Goal: Information Seeking & Learning: Learn about a topic

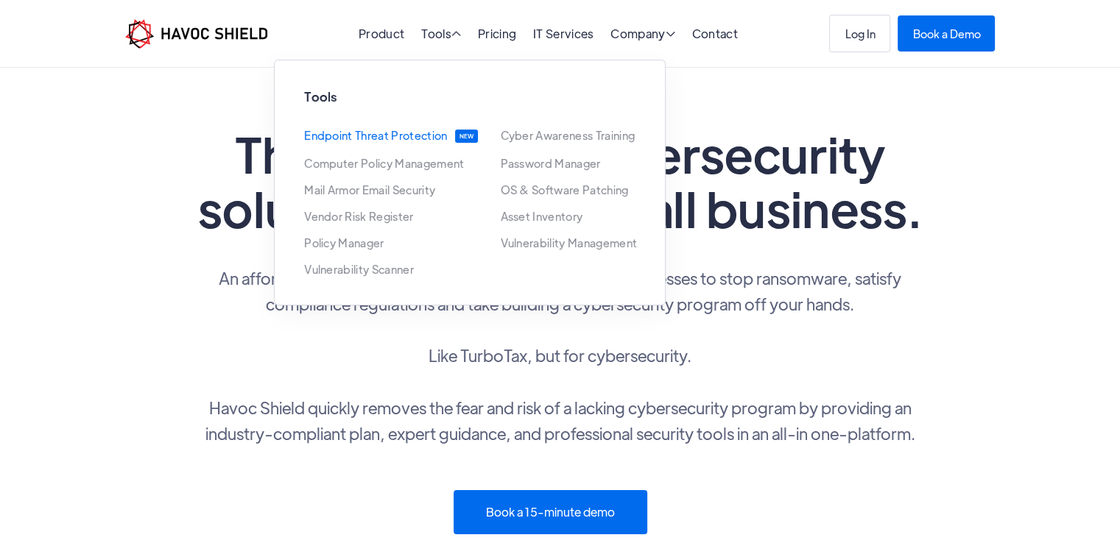
click at [414, 135] on link "Endpoint Threat Protection" at bounding box center [375, 136] width 143 height 13
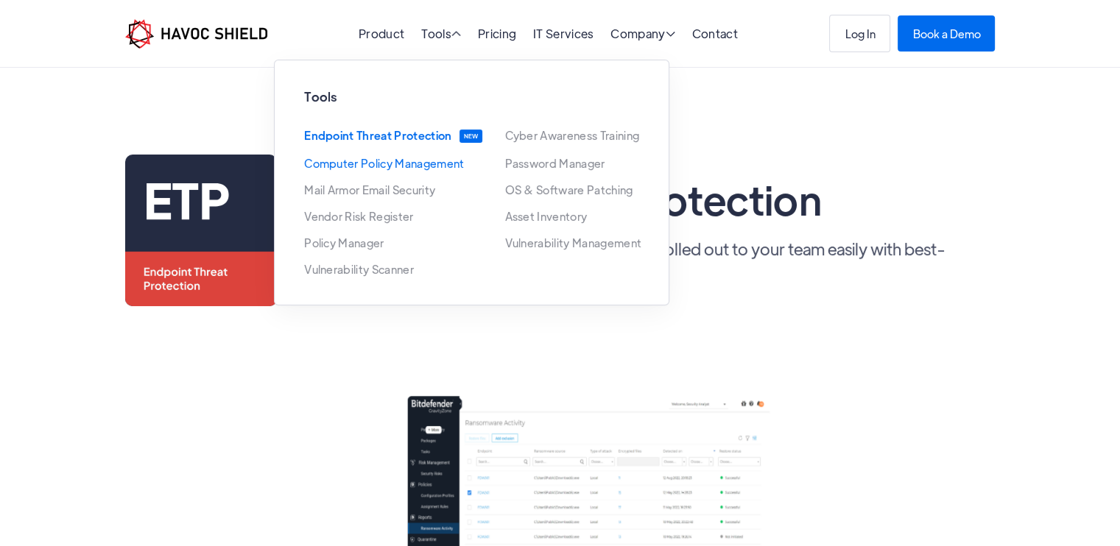
click at [380, 169] on link "Computer Policy Management" at bounding box center [384, 164] width 160 height 12
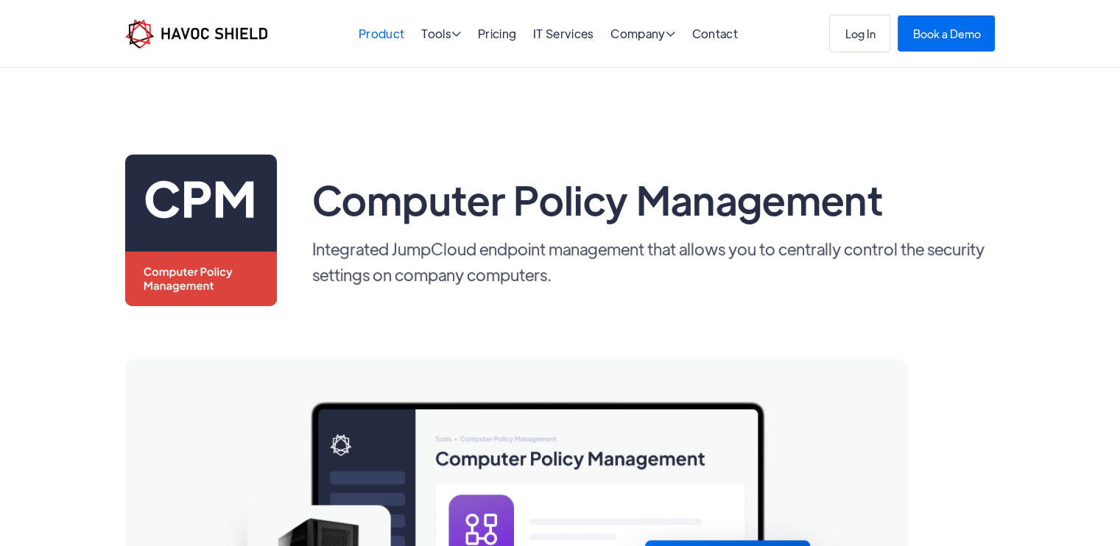
click at [387, 38] on link "Product" at bounding box center [381, 33] width 46 height 15
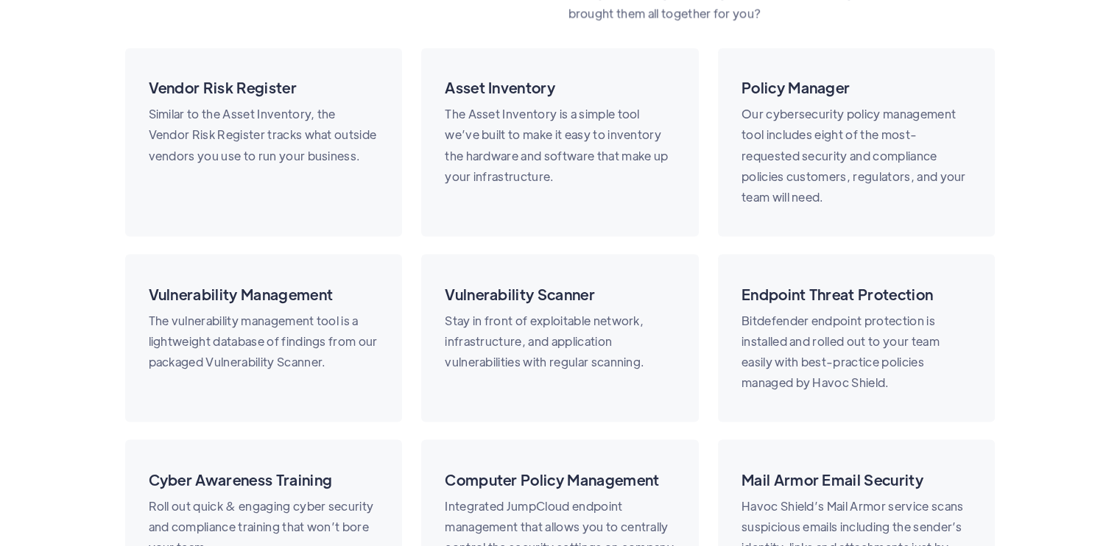
scroll to position [2734, 0]
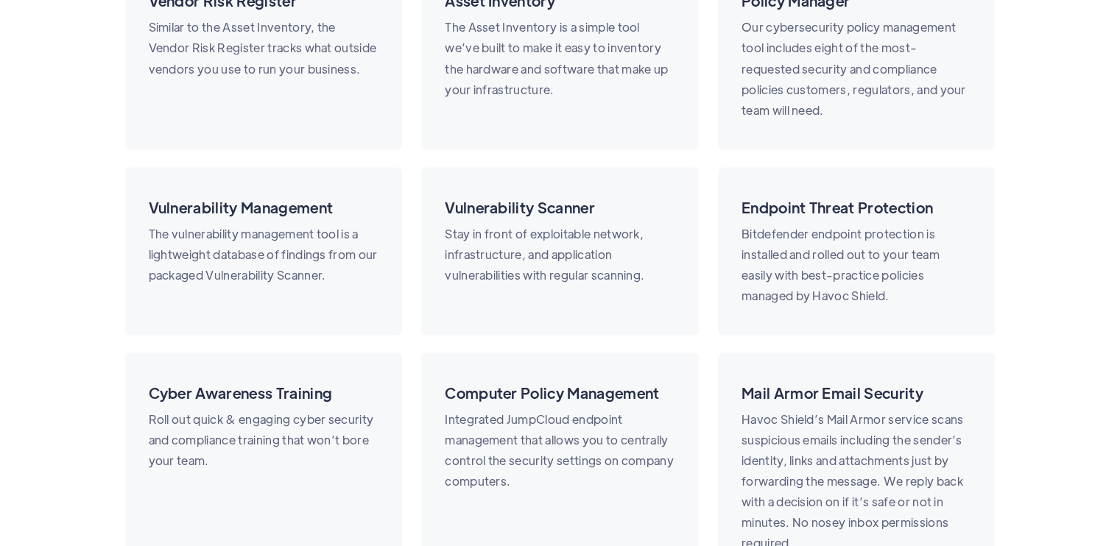
click at [289, 258] on p "The vulnerability management tool is a lightweight database of findings from ou…" at bounding box center [264, 254] width 230 height 62
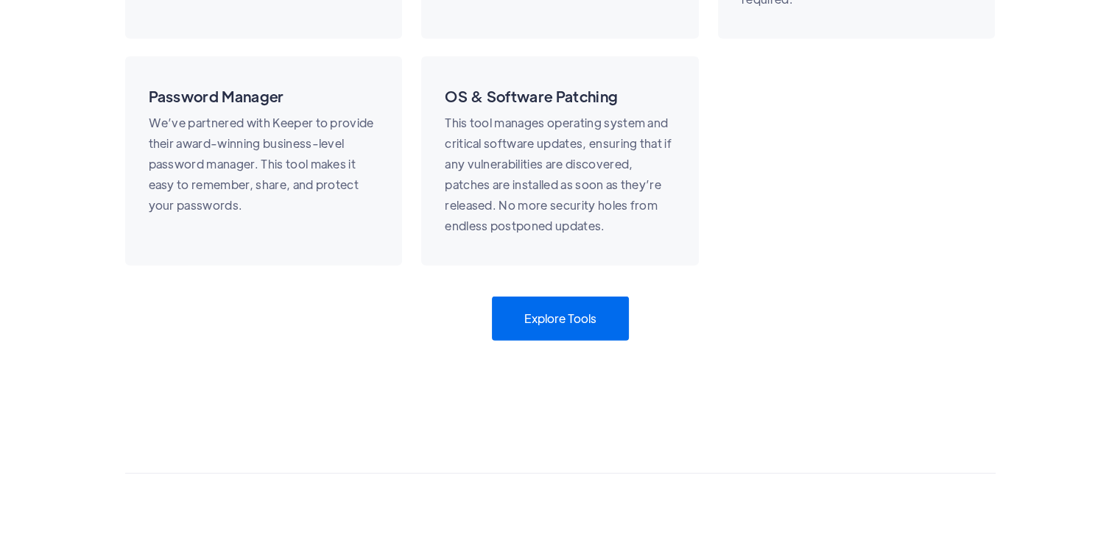
scroll to position [3368, 0]
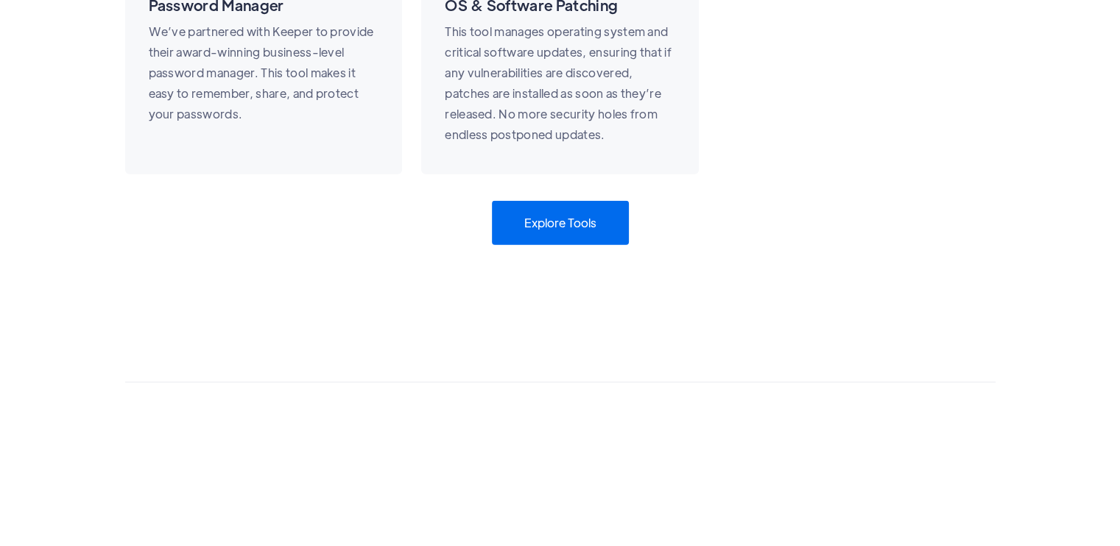
click at [559, 223] on link "Explore Tools" at bounding box center [560, 223] width 137 height 44
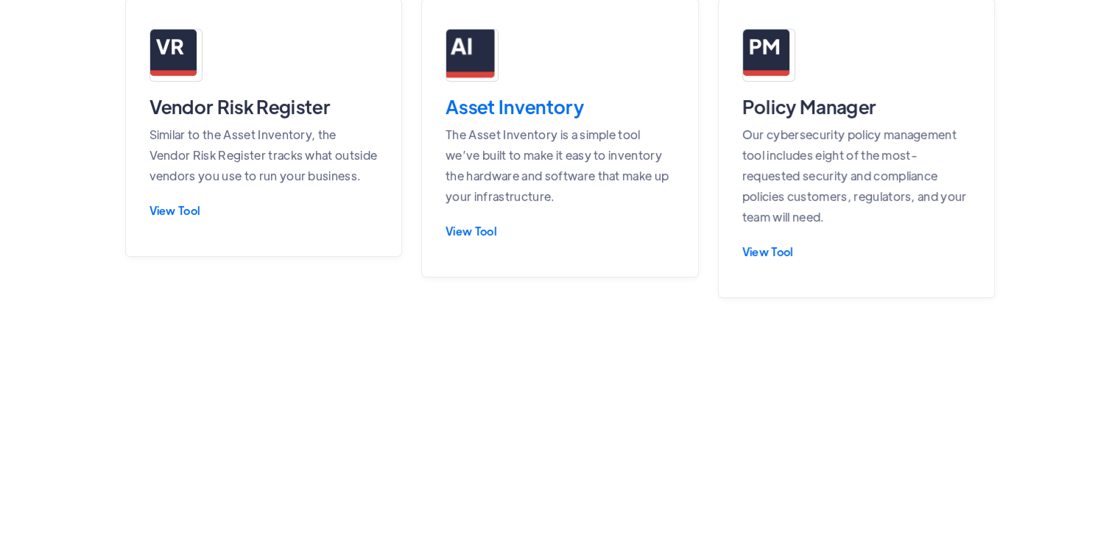
scroll to position [446, 0]
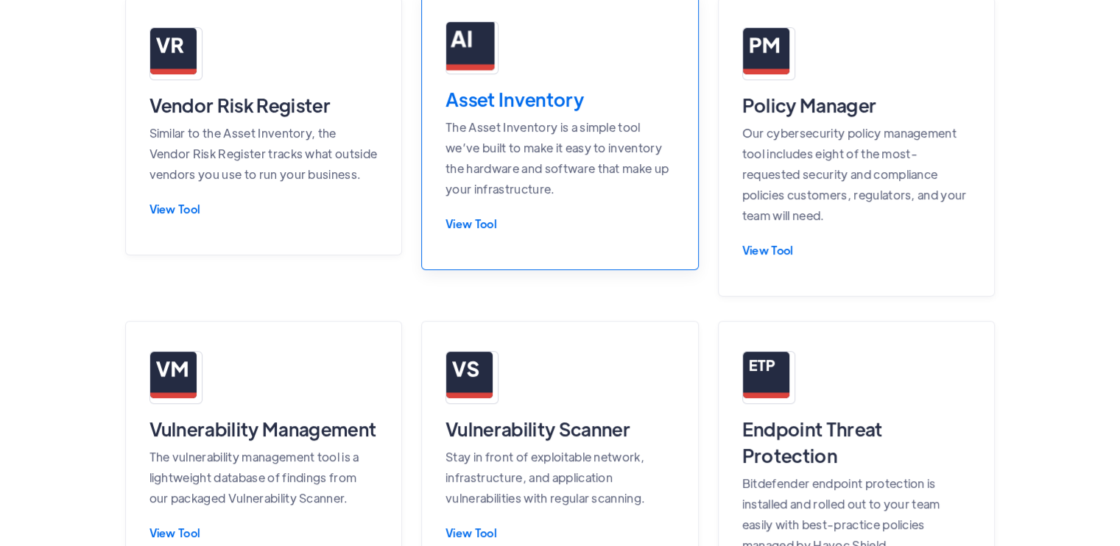
click at [465, 221] on div "View Tool" at bounding box center [559, 223] width 229 height 13
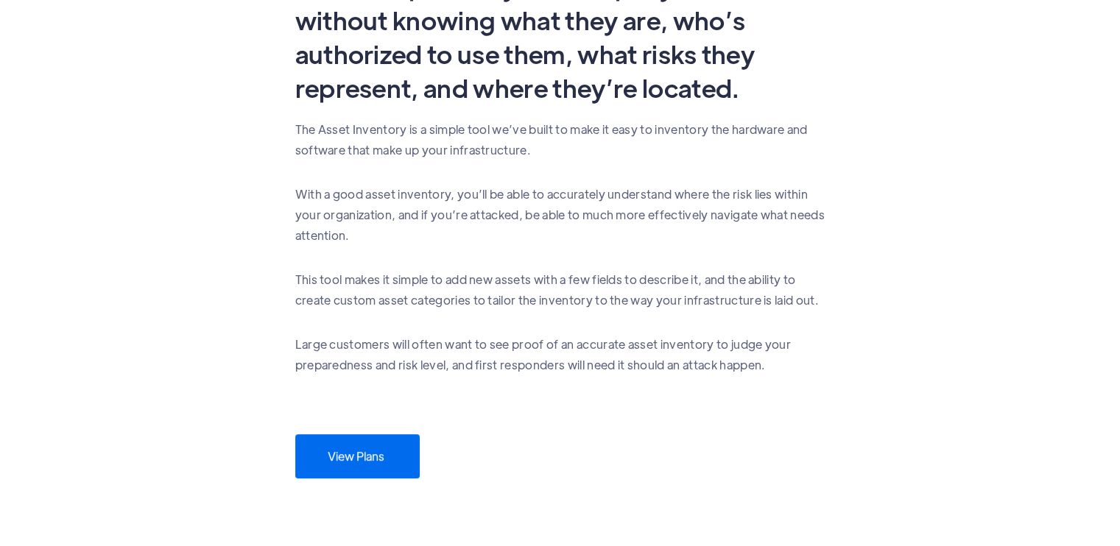
scroll to position [898, 0]
